Goal: Task Accomplishment & Management: Use online tool/utility

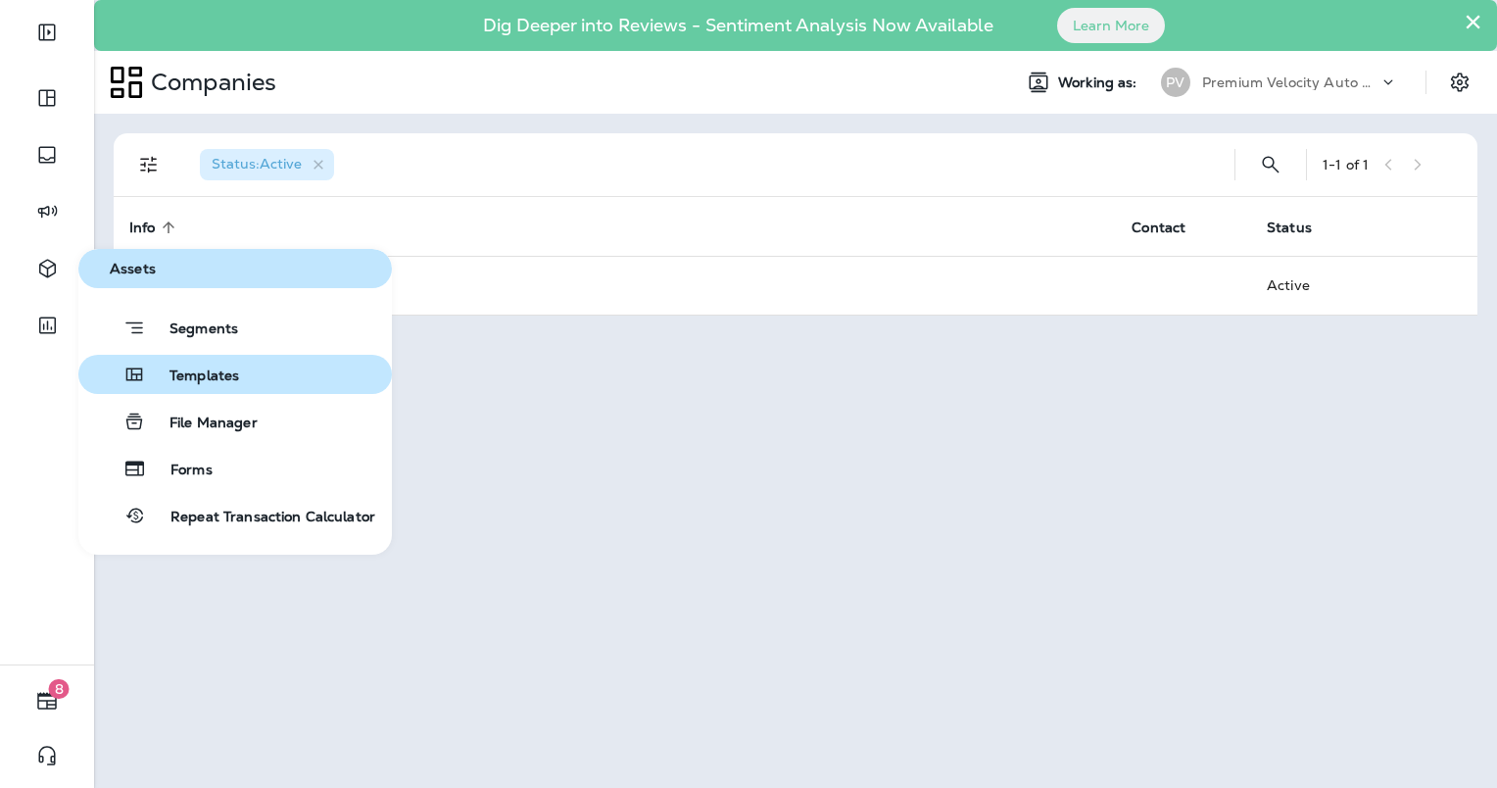
click at [265, 367] on button "Templates" at bounding box center [234, 374] width 313 height 39
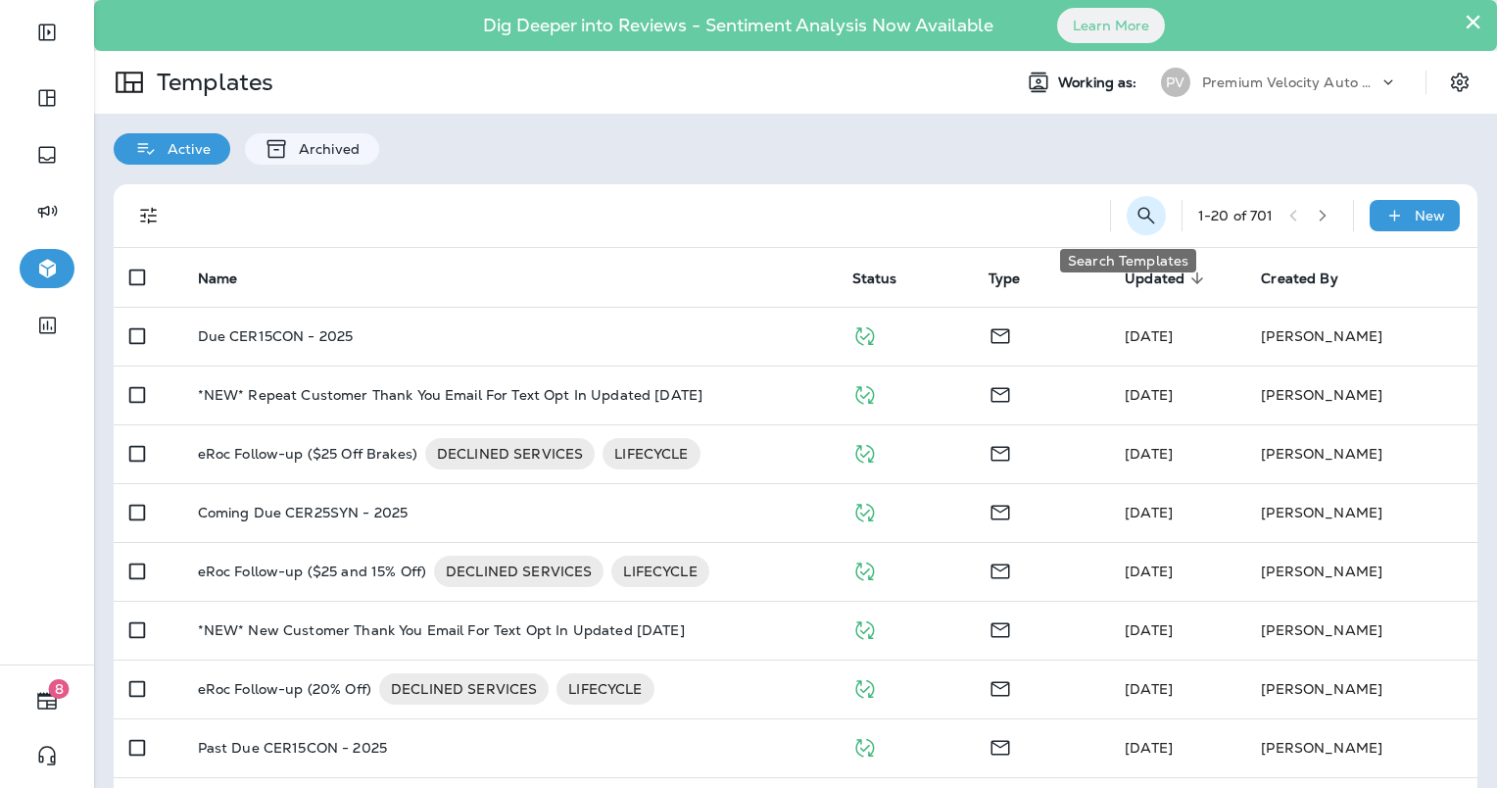
click at [1134, 213] on icon "Search Templates" at bounding box center [1146, 216] width 24 height 24
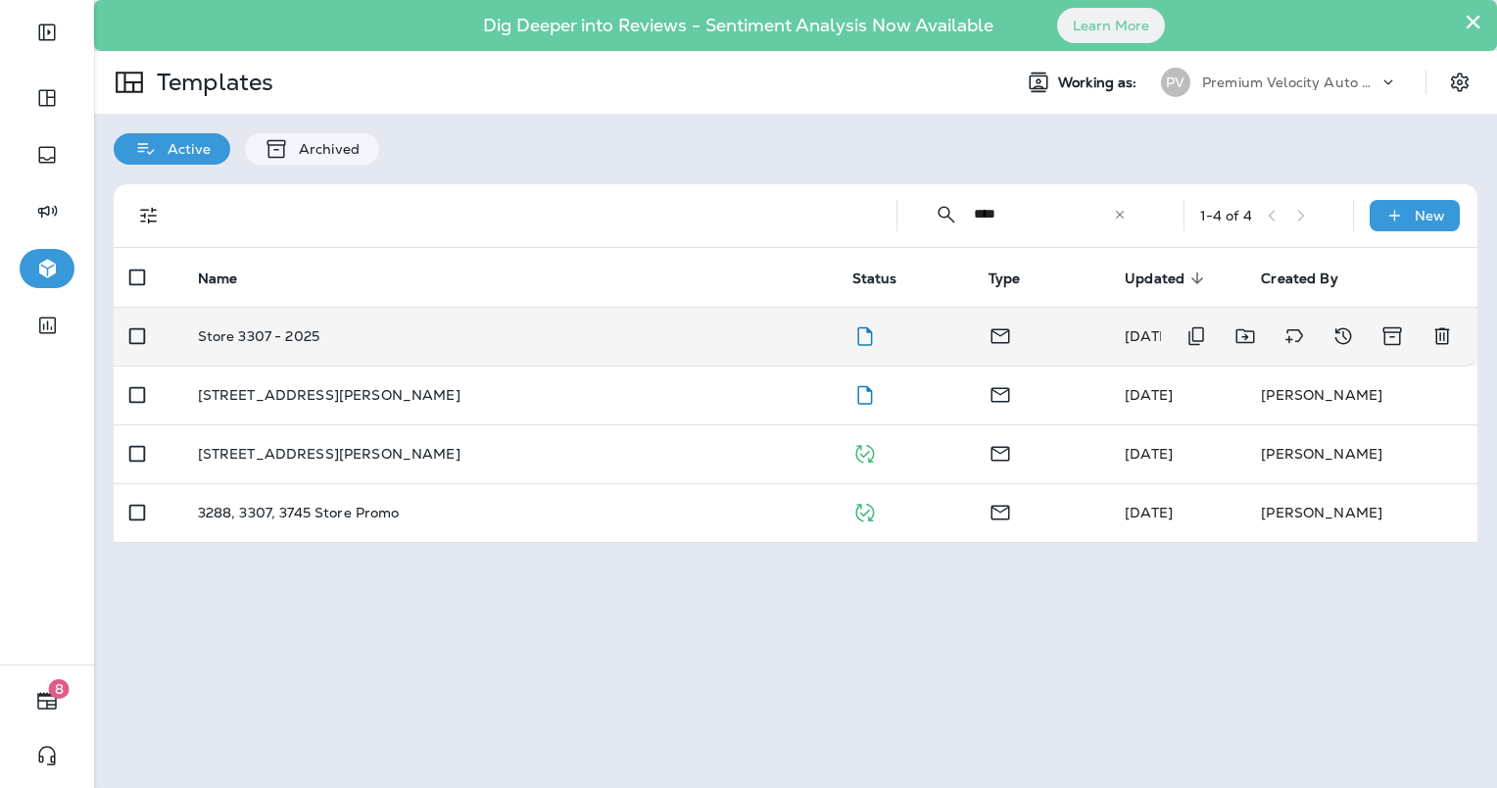
type input "****"
click at [615, 323] on td "Store 3307 - 2025" at bounding box center [509, 336] width 654 height 59
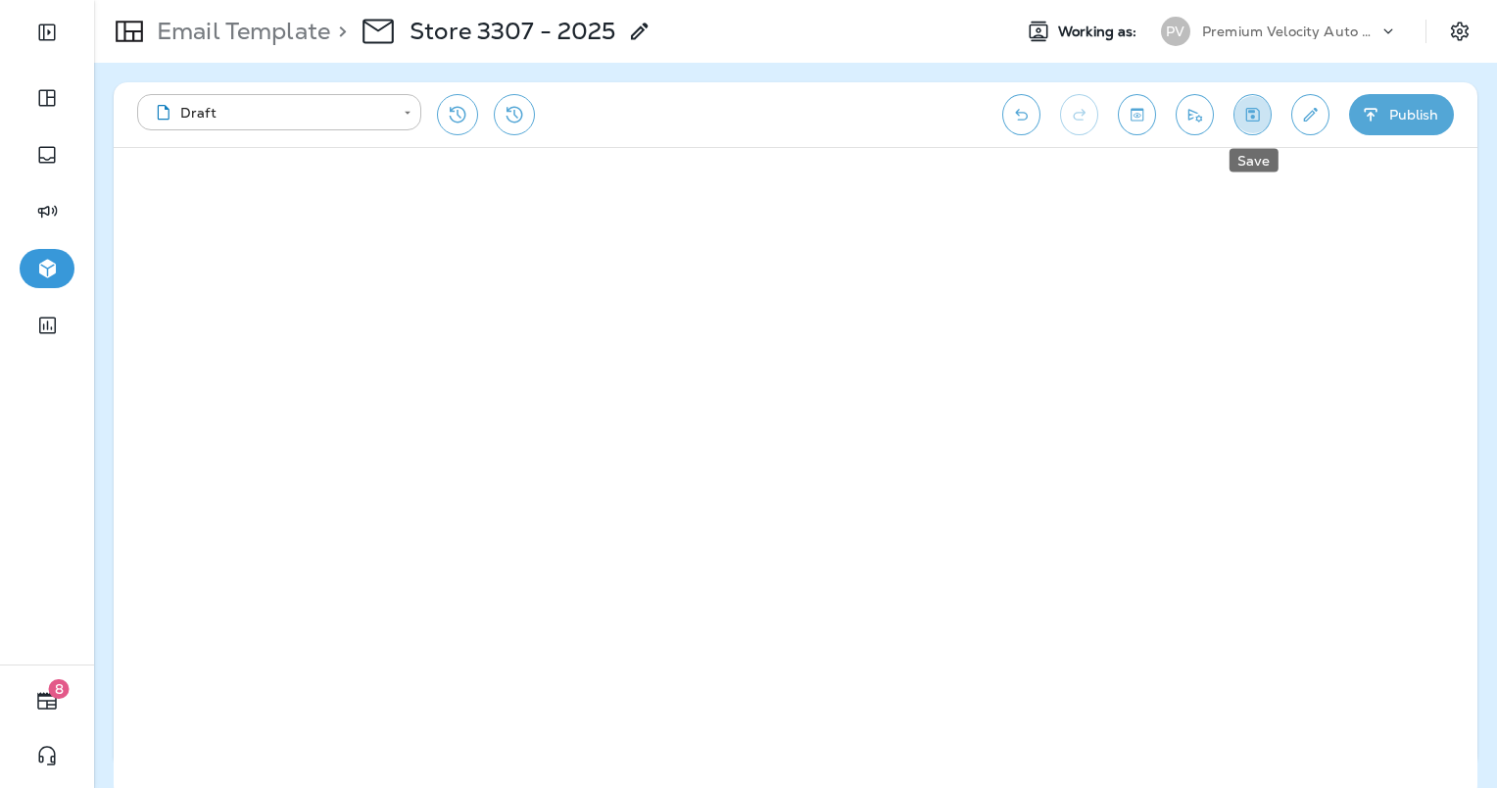
click at [1248, 118] on icon "Save" at bounding box center [1252, 115] width 21 height 20
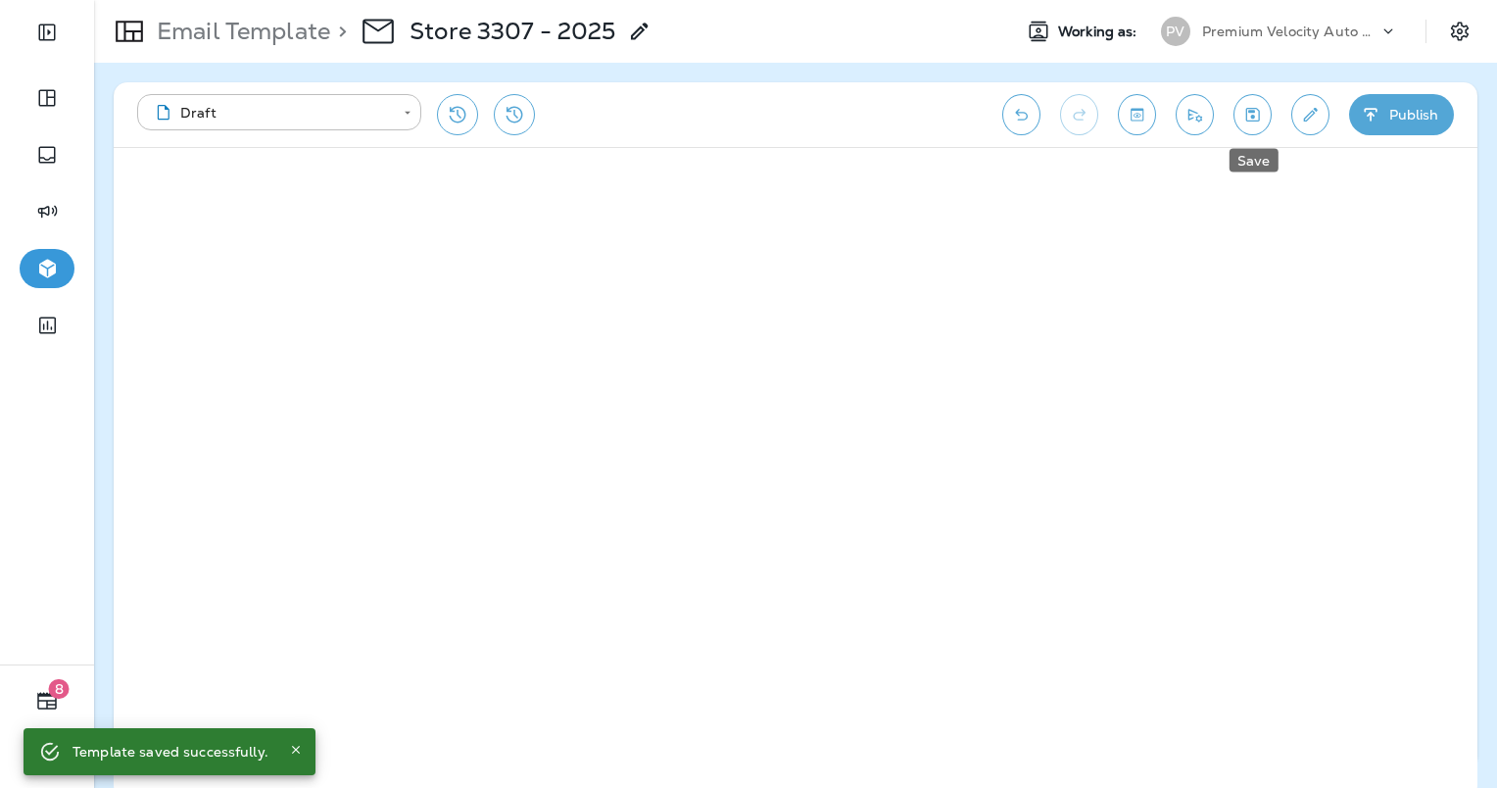
click at [1251, 123] on icon "Save" at bounding box center [1252, 115] width 21 height 20
click at [1186, 106] on icon "Send test email" at bounding box center [1194, 115] width 21 height 20
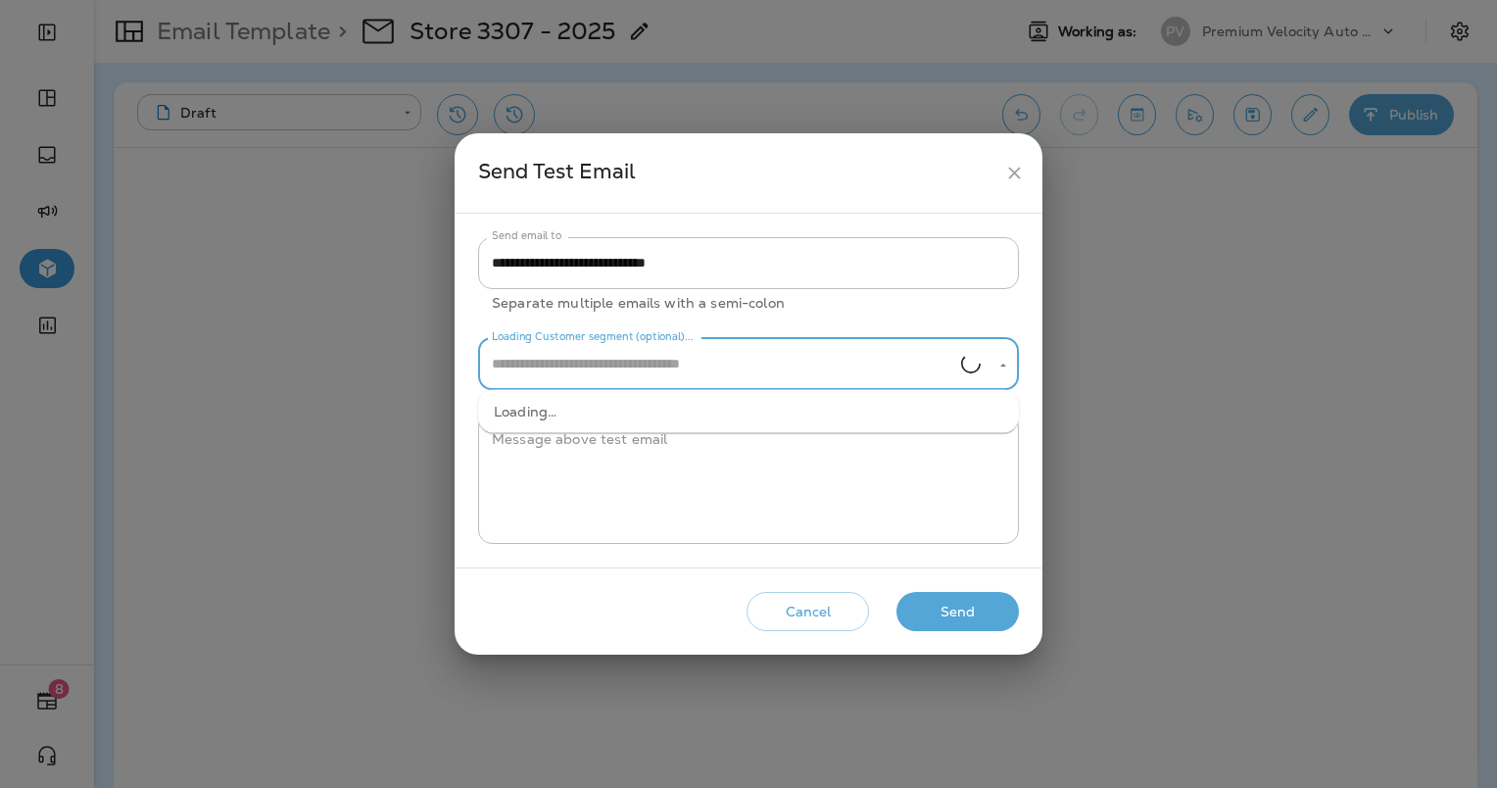
click at [713, 364] on input "Loading Customer segment (optional)..." at bounding box center [724, 364] width 474 height 34
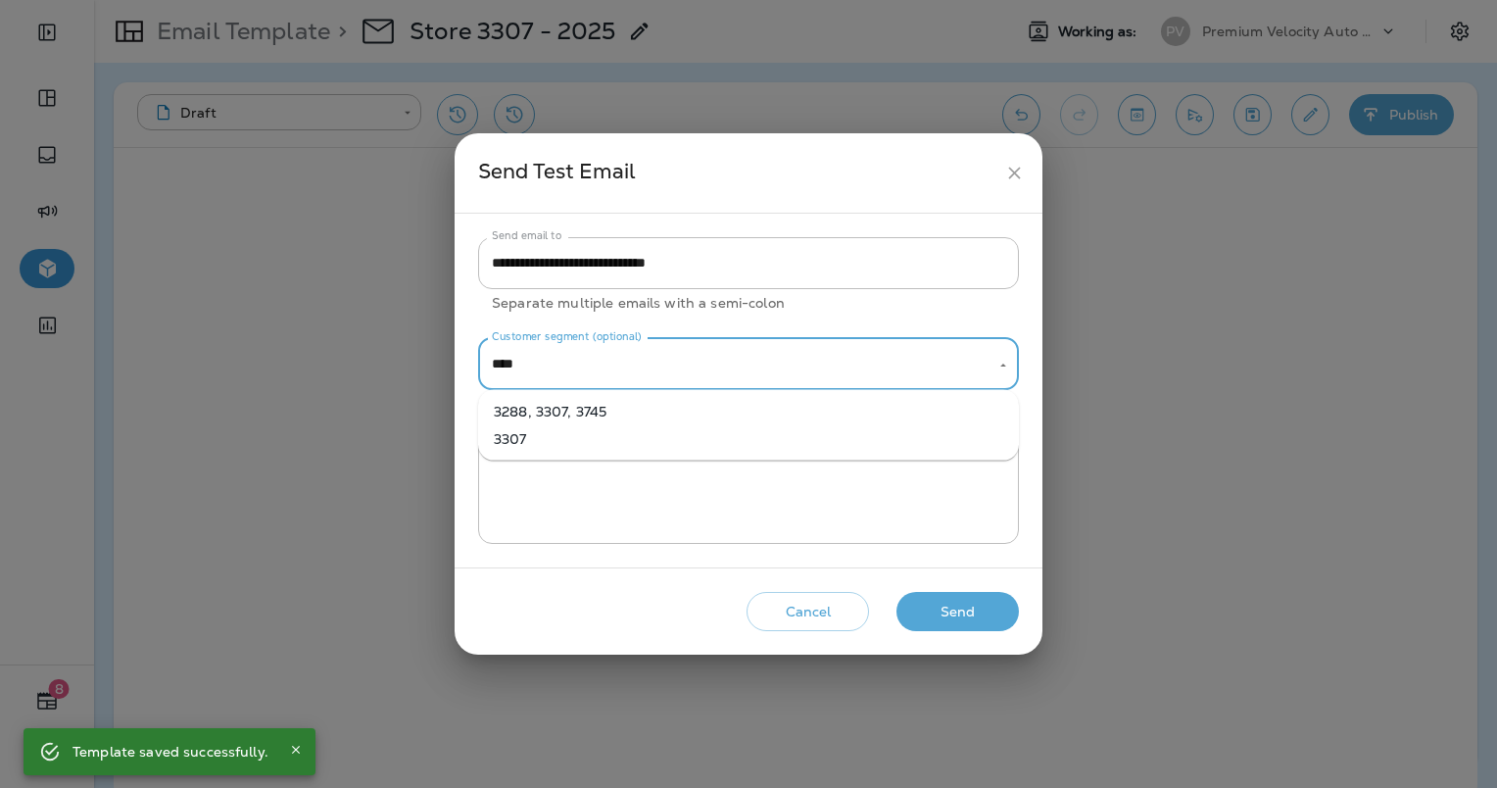
click at [744, 435] on li "3307" at bounding box center [748, 438] width 541 height 27
type input "****"
click at [949, 608] on button "Send" at bounding box center [957, 612] width 122 height 40
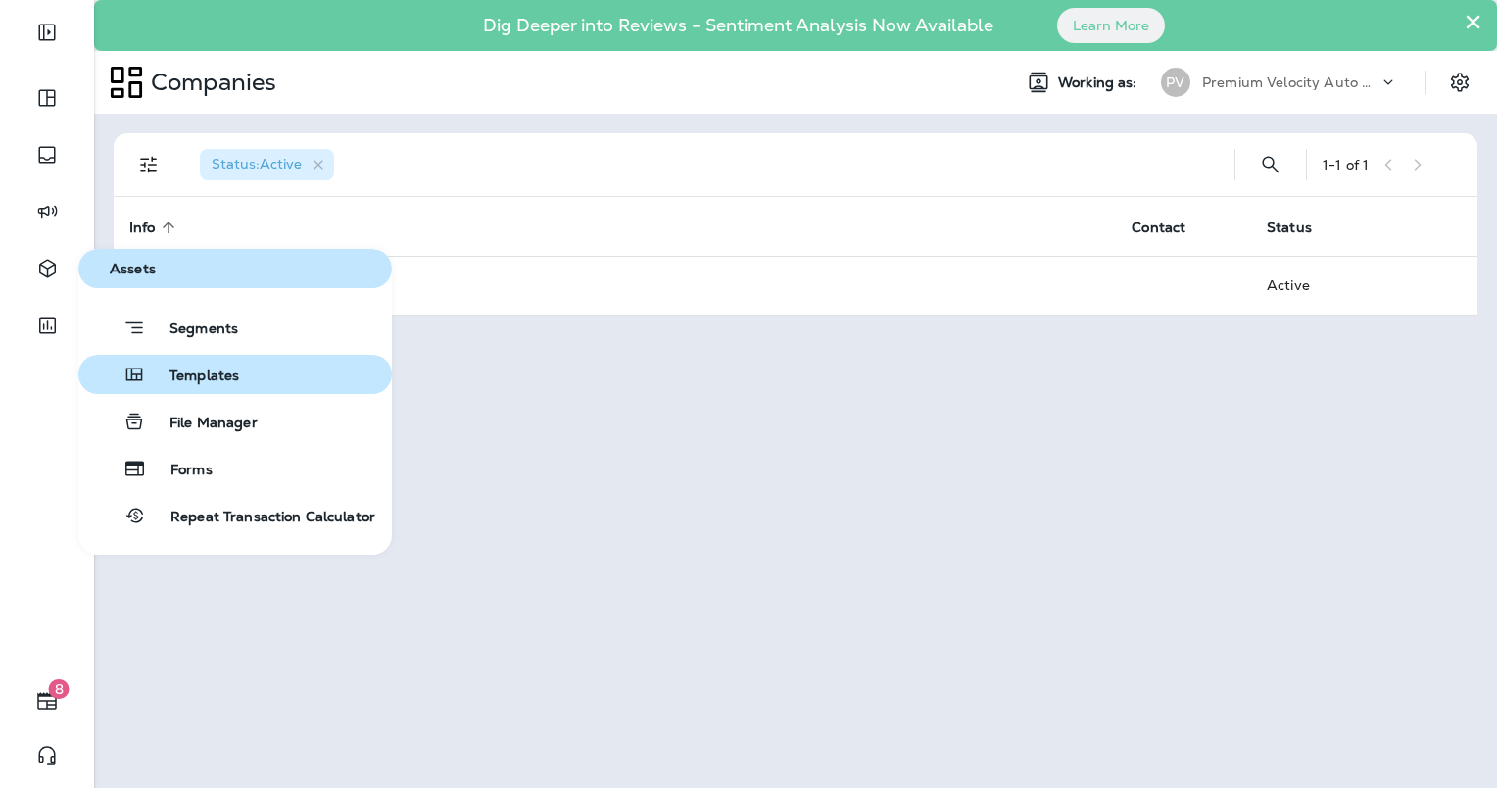
click at [168, 373] on span "Templates" at bounding box center [192, 376] width 93 height 19
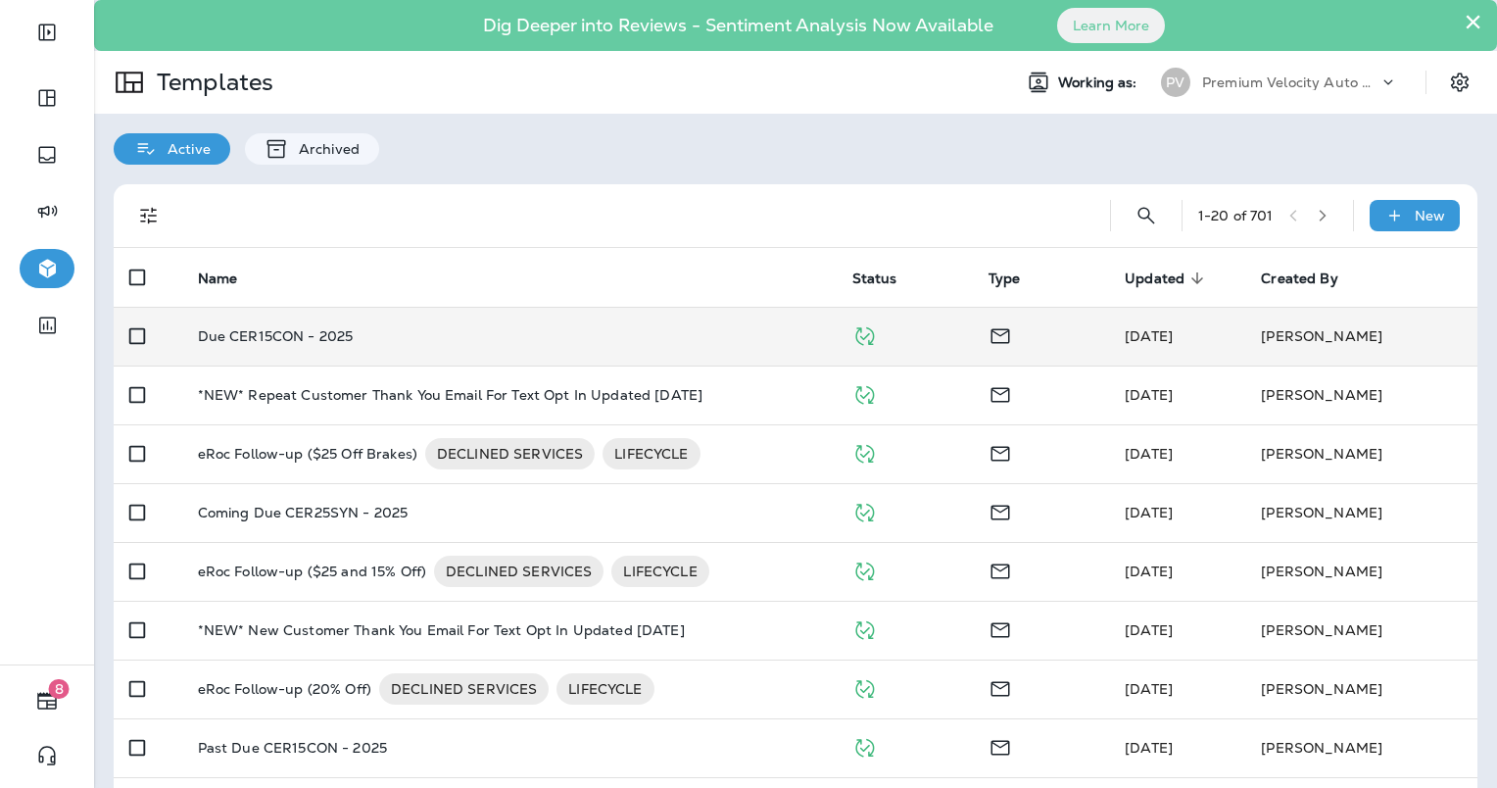
scroll to position [98, 0]
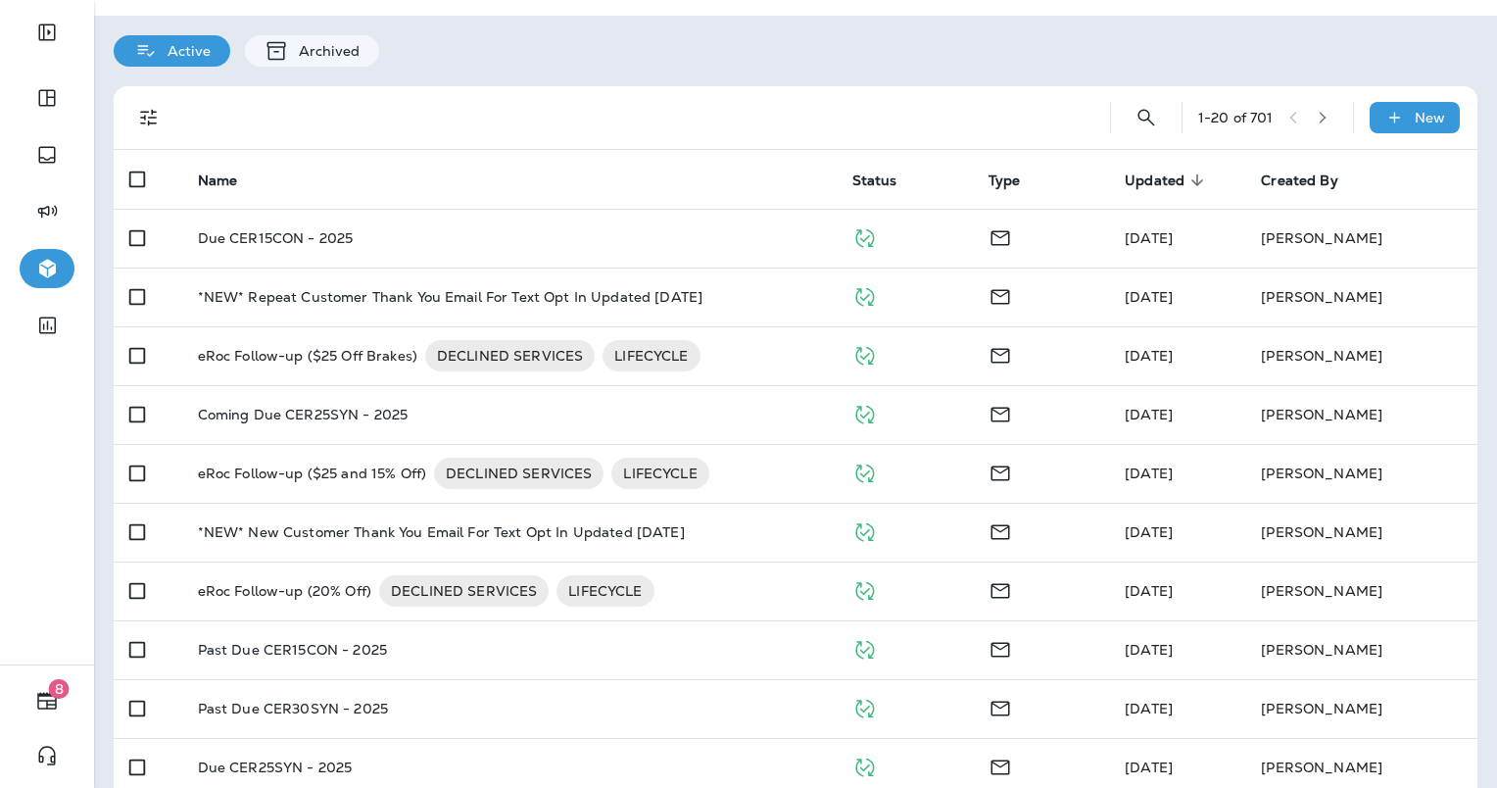
click at [1156, 175] on span "Updated" at bounding box center [1155, 180] width 60 height 17
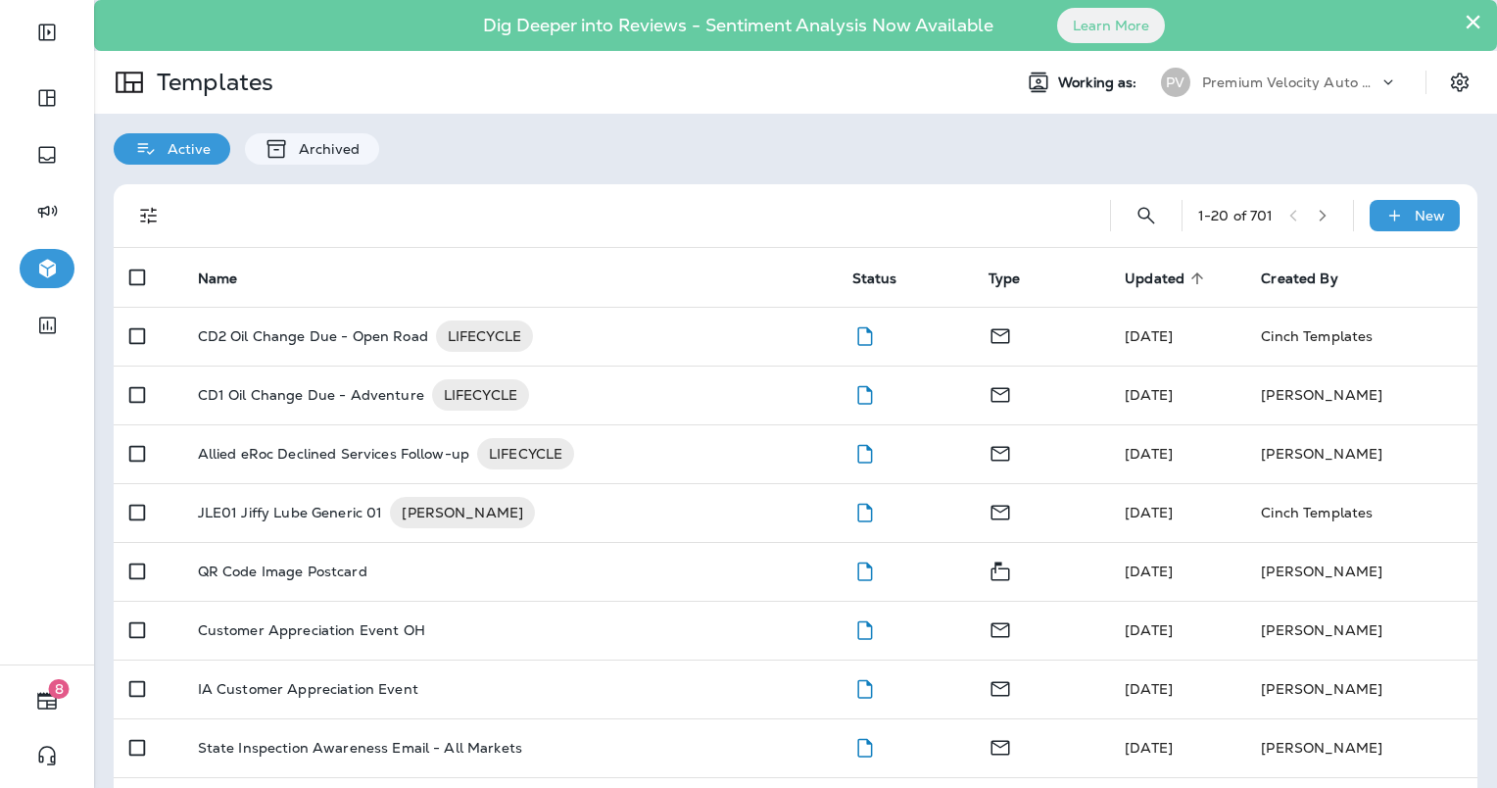
click at [1147, 278] on span "Updated" at bounding box center [1155, 278] width 60 height 17
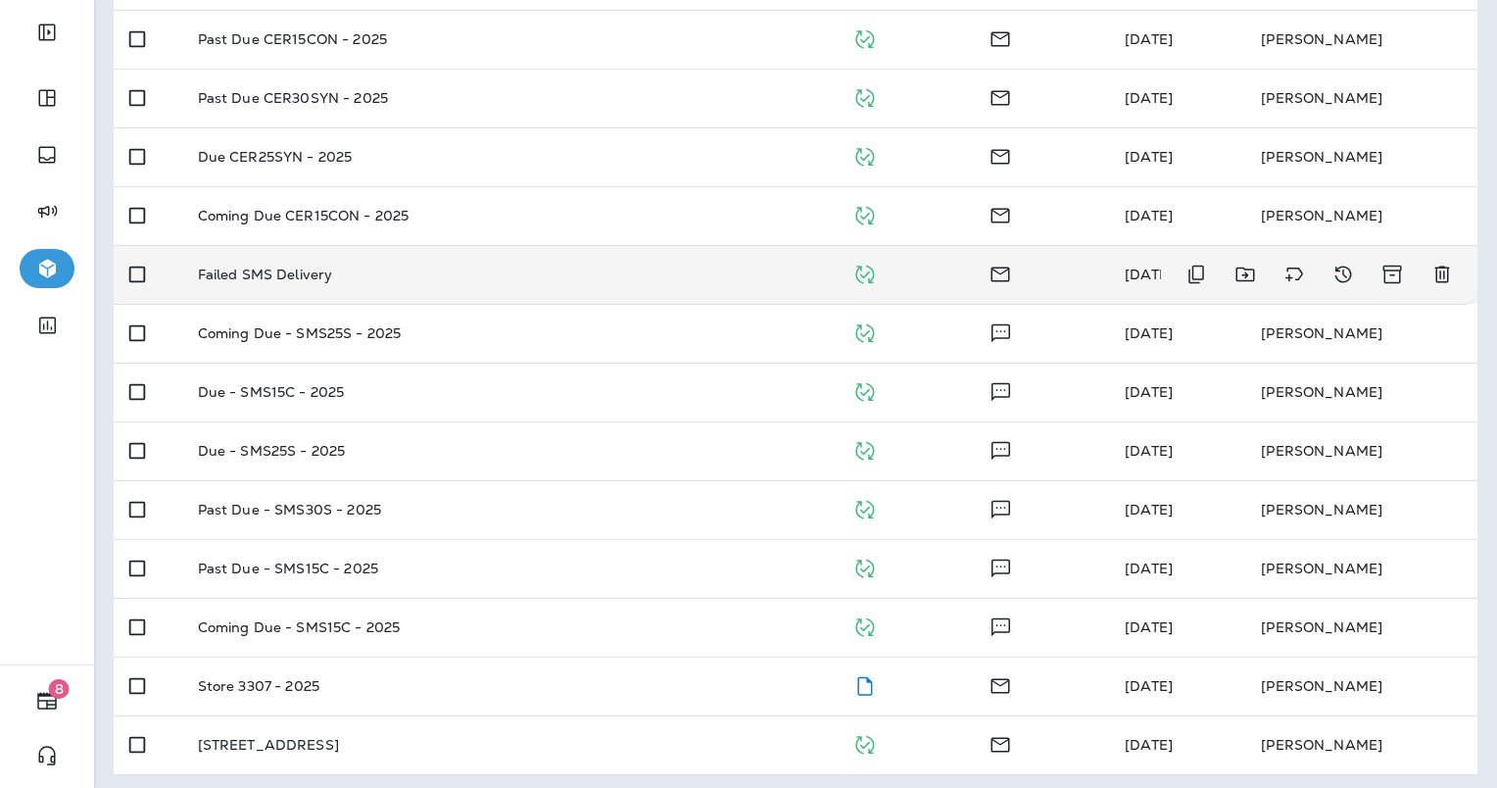
scroll to position [714, 0]
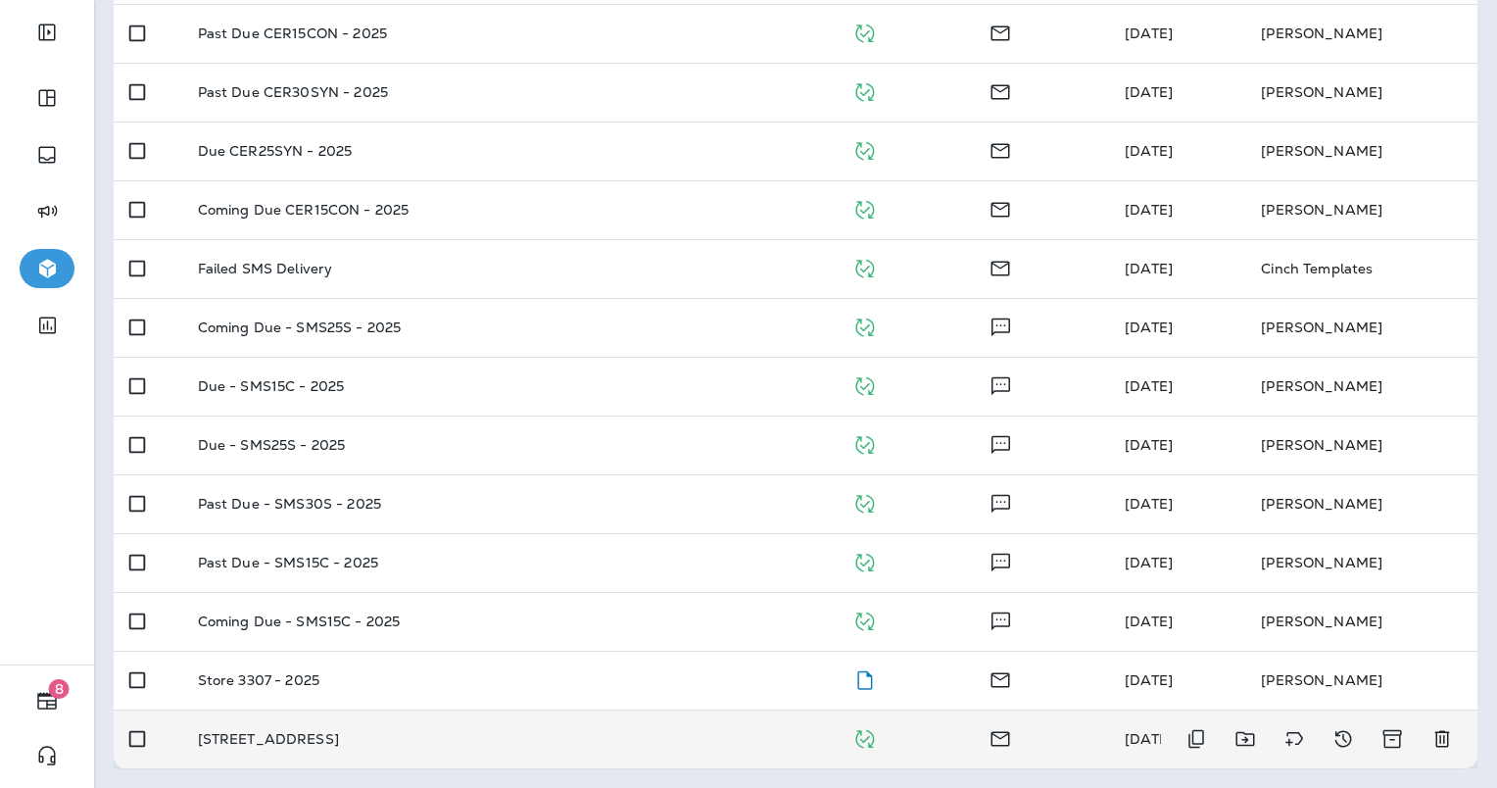
click at [550, 721] on td "[STREET_ADDRESS]" at bounding box center [509, 738] width 654 height 59
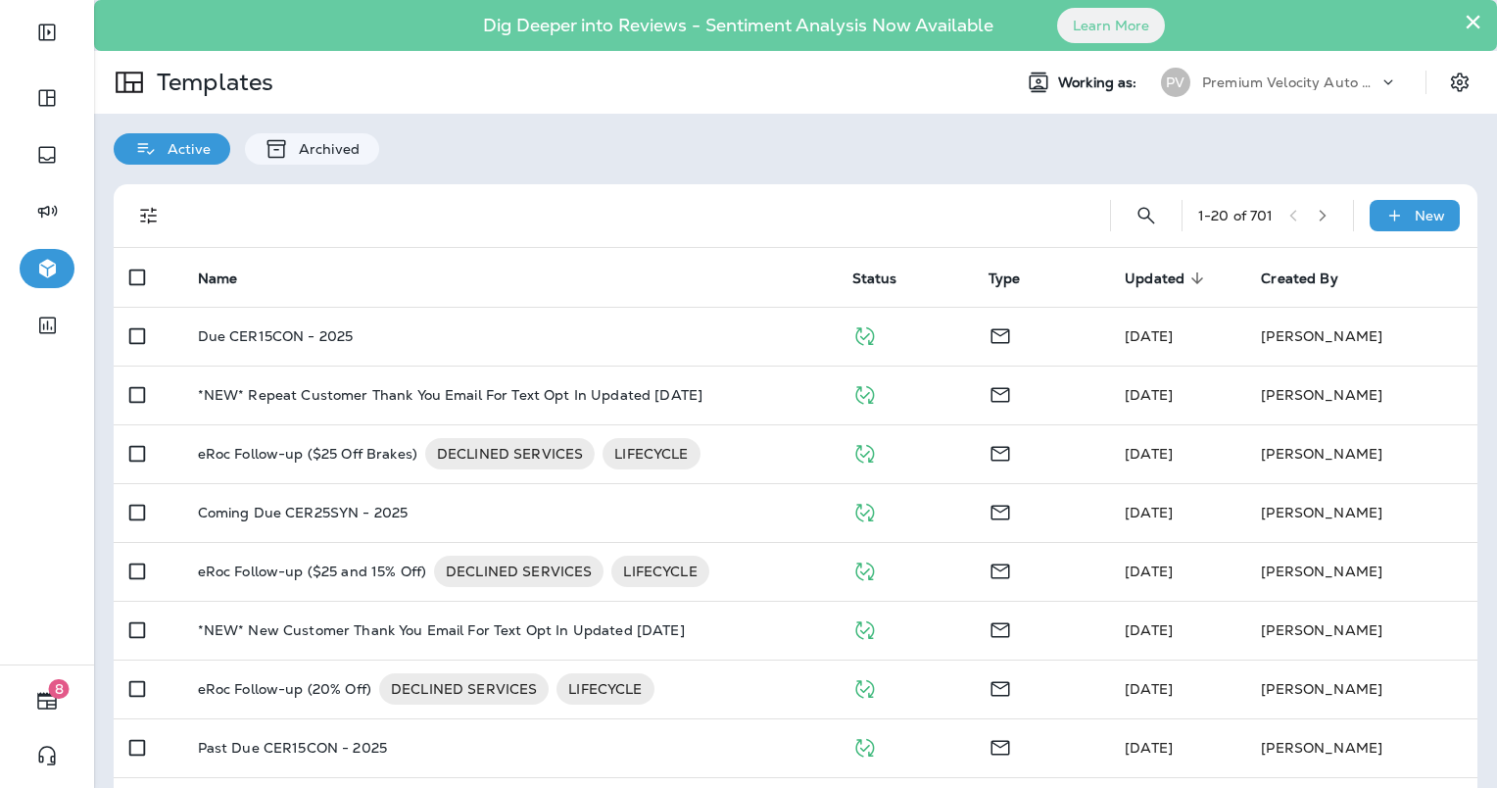
click at [1316, 213] on icon "button" at bounding box center [1323, 216] width 14 height 14
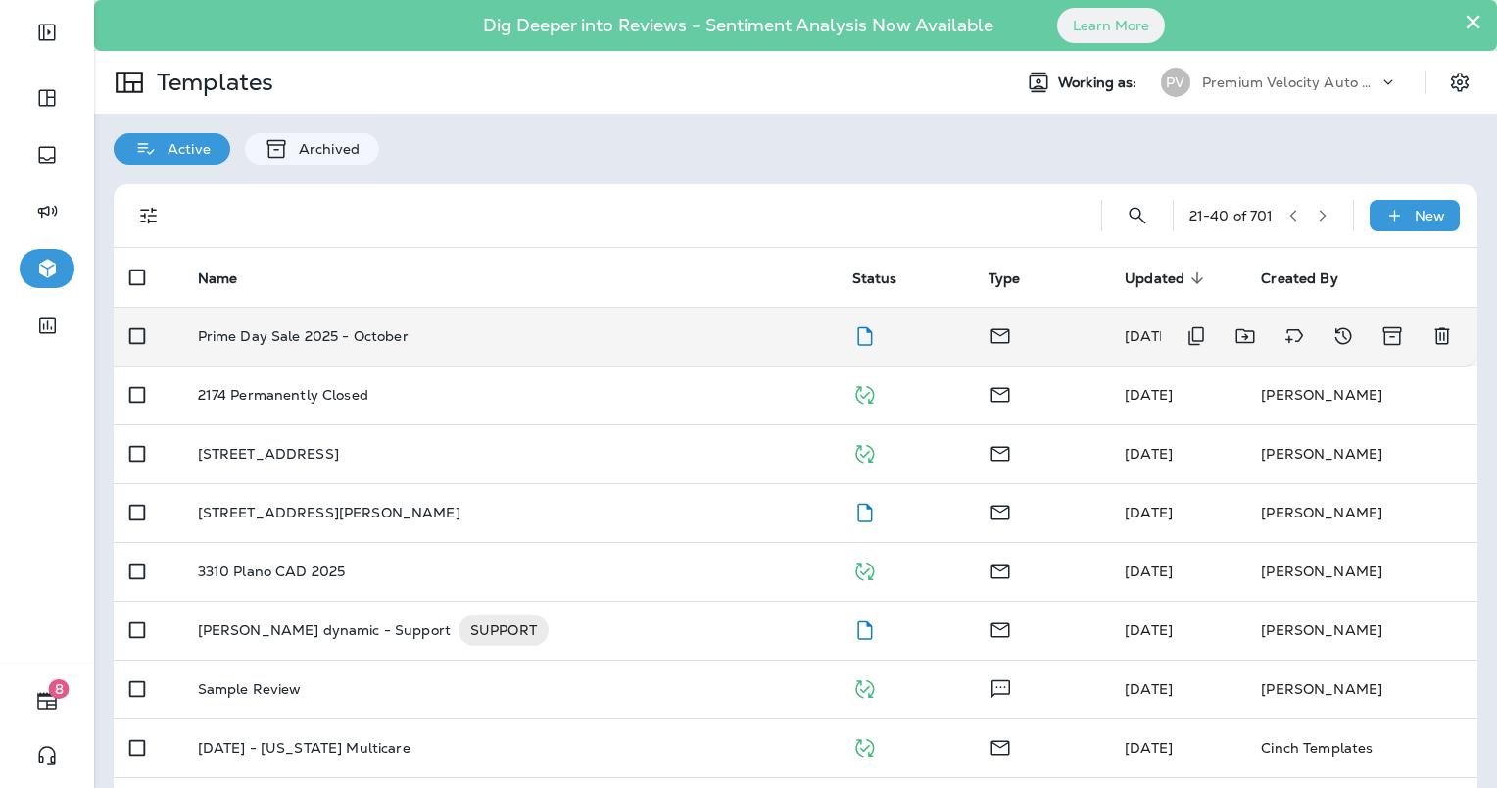
click at [733, 345] on td "Prime Day Sale 2025 - October" at bounding box center [509, 336] width 654 height 59
